Goal: Transaction & Acquisition: Purchase product/service

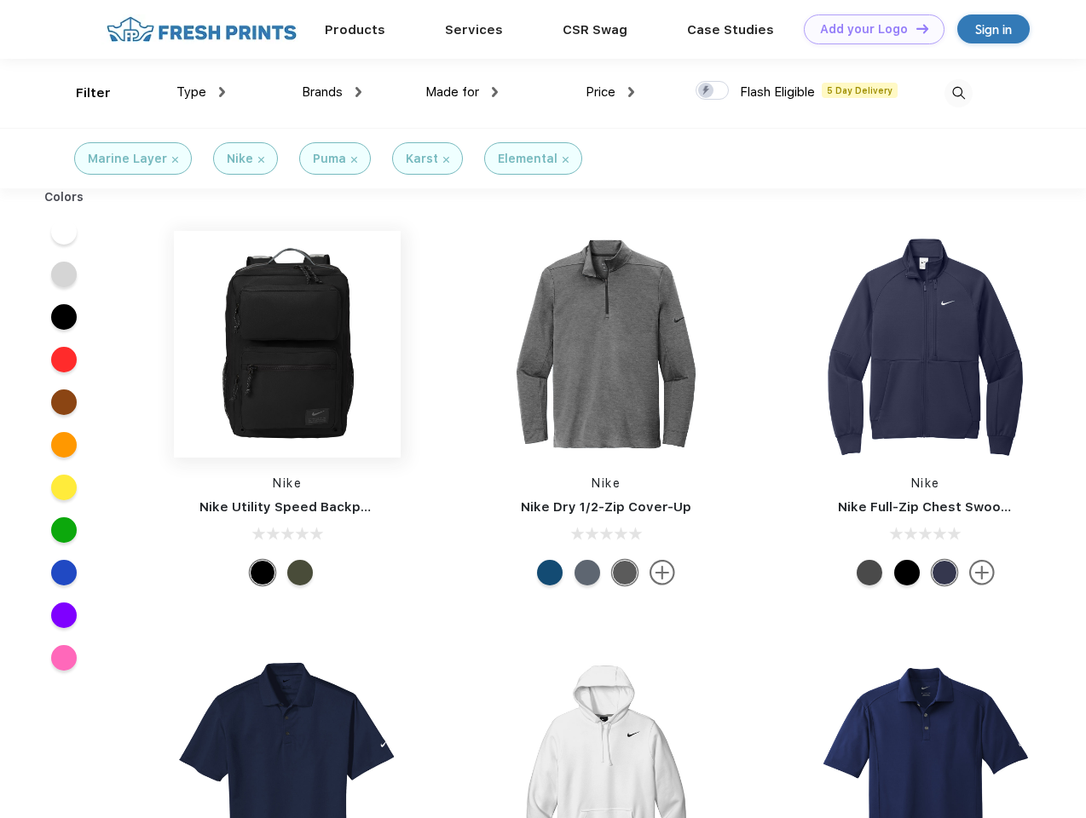
scroll to position [1, 0]
click at [868, 29] on link "Add your Logo Design Tool" at bounding box center [874, 29] width 141 height 30
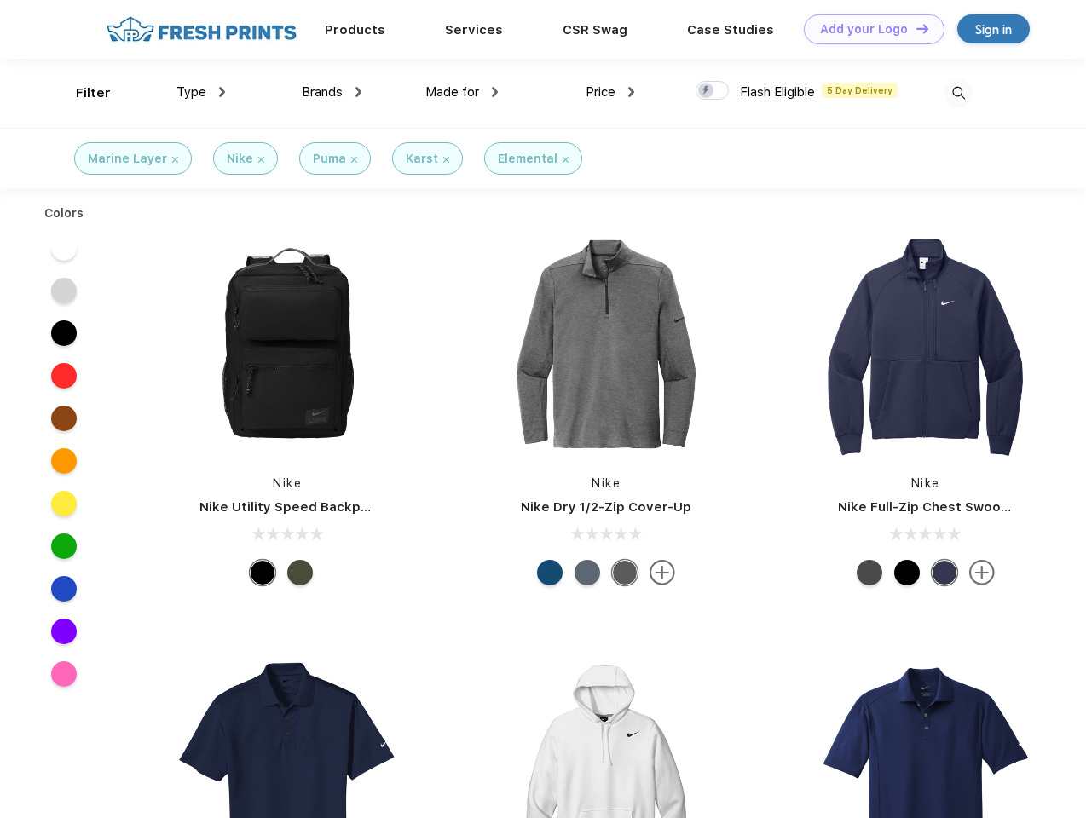
click at [0, 0] on div "Design Tool" at bounding box center [0, 0] width 0 height 0
click at [915, 28] on link "Add your Logo Design Tool" at bounding box center [874, 29] width 141 height 30
click at [82, 93] on div "Filter" at bounding box center [93, 94] width 35 height 20
click at [201, 92] on span "Type" at bounding box center [191, 91] width 30 height 15
click at [332, 92] on span "Brands" at bounding box center [322, 91] width 41 height 15
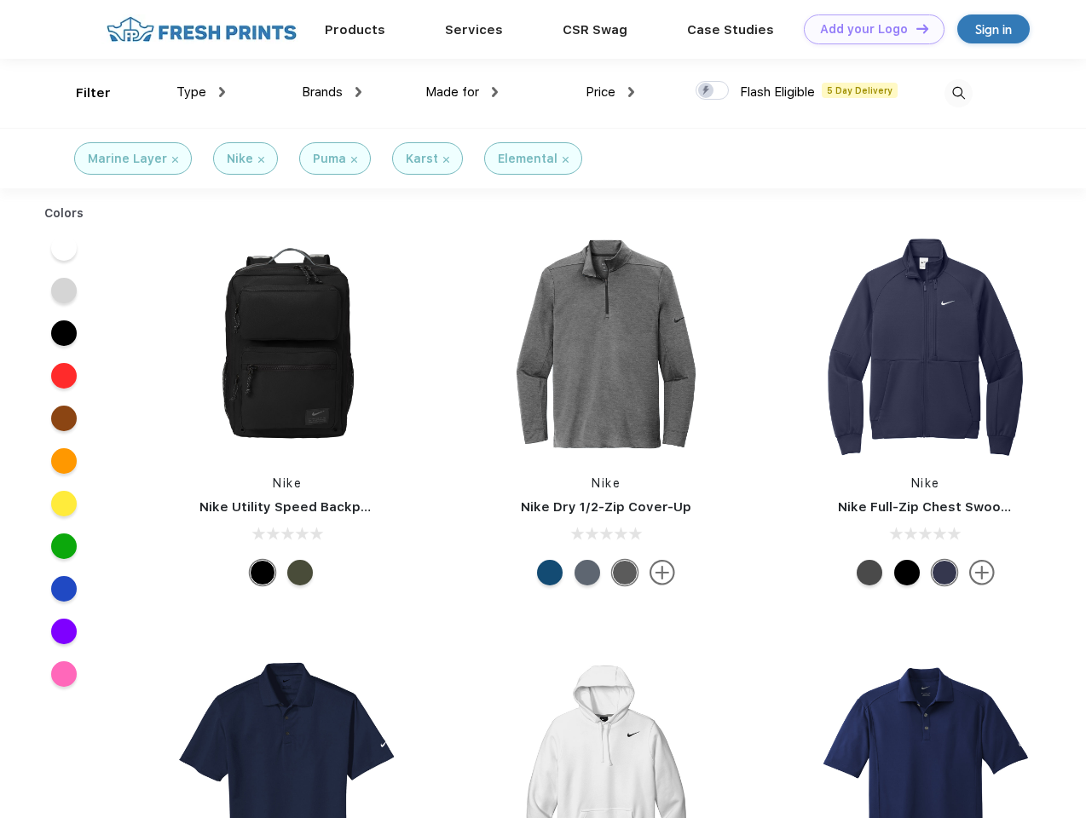
click at [462, 92] on span "Made for" at bounding box center [452, 91] width 54 height 15
click at [610, 92] on span "Price" at bounding box center [601, 91] width 30 height 15
click at [713, 91] on div at bounding box center [712, 90] width 33 height 19
click at [707, 91] on input "checkbox" at bounding box center [701, 85] width 11 height 11
click at [958, 93] on img at bounding box center [959, 93] width 28 height 28
